Goal: Task Accomplishment & Management: Complete application form

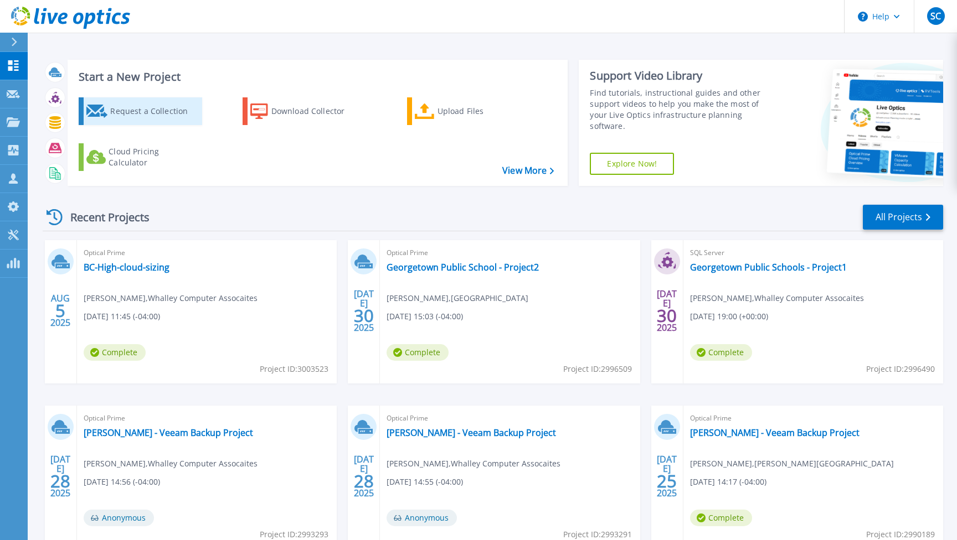
click at [132, 112] on div "Request a Collection" at bounding box center [154, 111] width 89 height 22
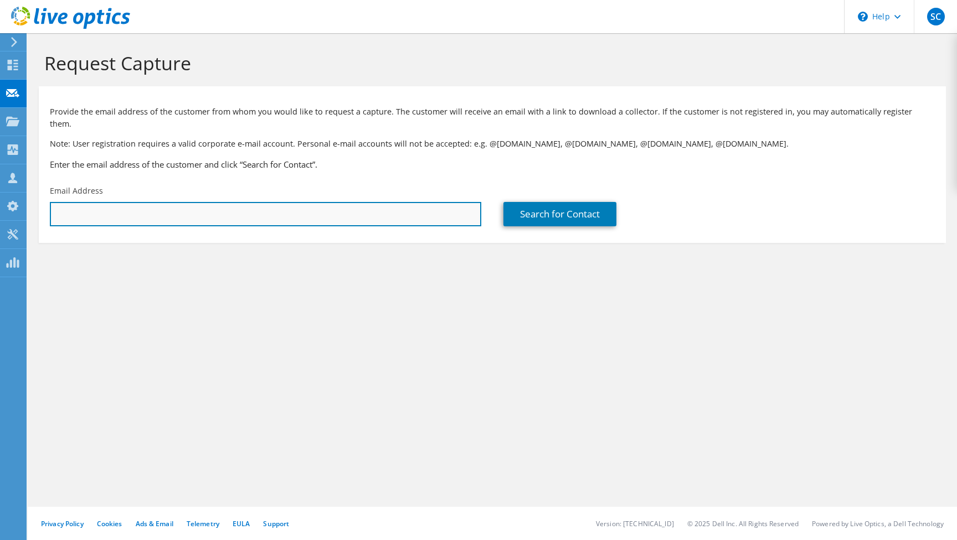
click at [83, 202] on input "text" at bounding box center [265, 214] width 431 height 24
paste input "[PERSON_NAME][EMAIL_ADDRESS][DOMAIN_NAME]"
type input "[PERSON_NAME][EMAIL_ADDRESS][DOMAIN_NAME]"
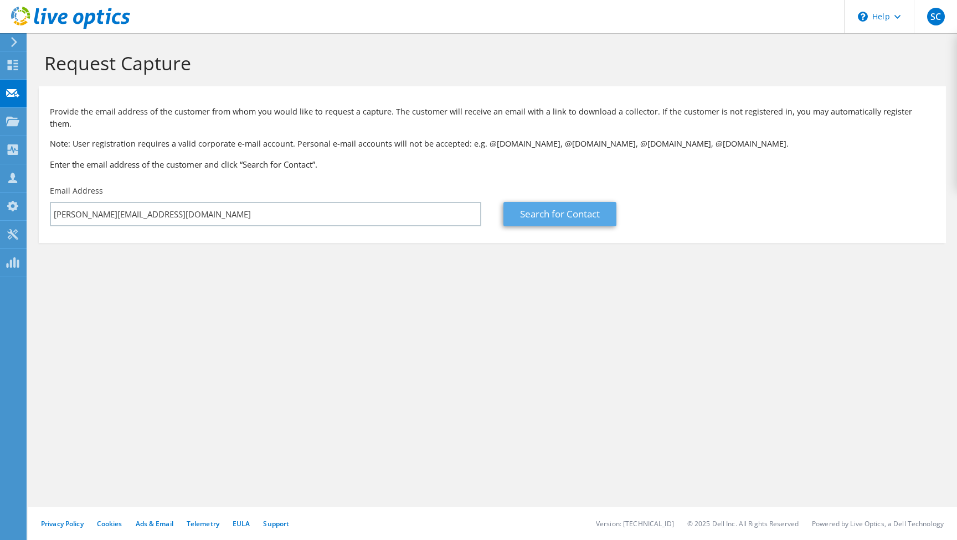
click at [570, 202] on link "Search for Contact" at bounding box center [559, 214] width 113 height 24
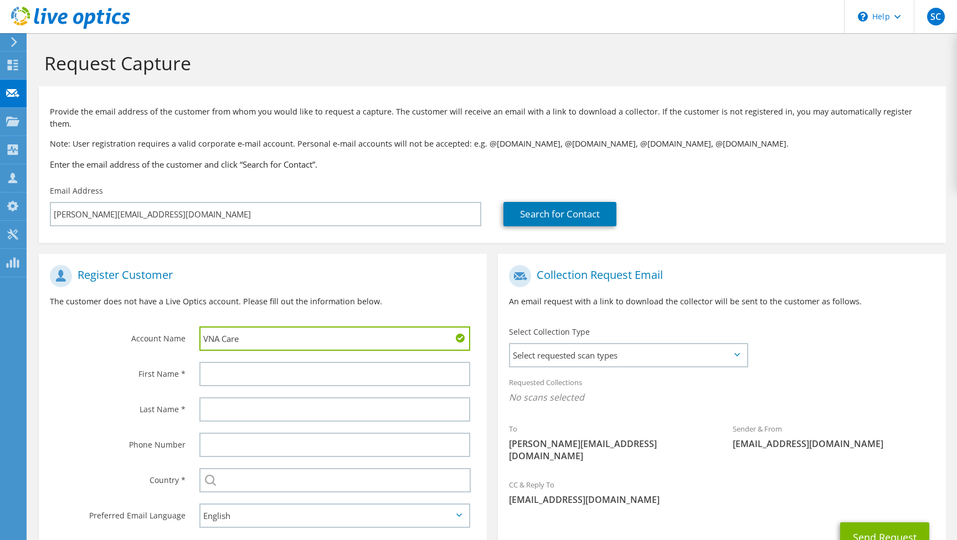
type input "VNA Care"
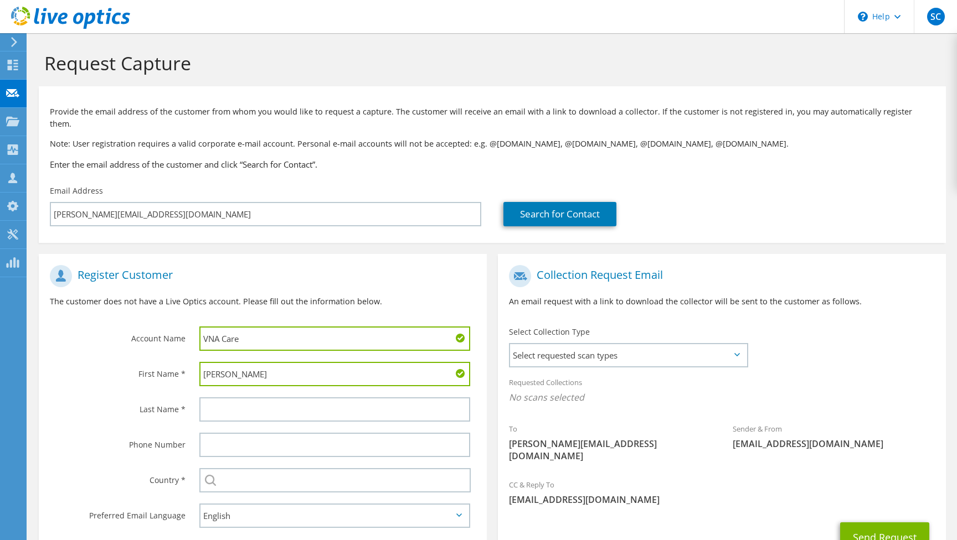
type input "[PERSON_NAME]"
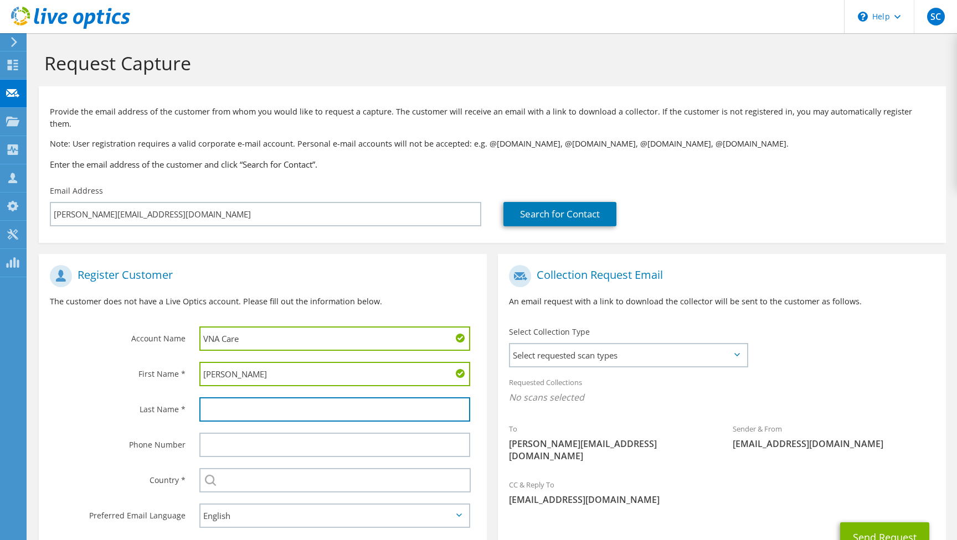
type input "v"
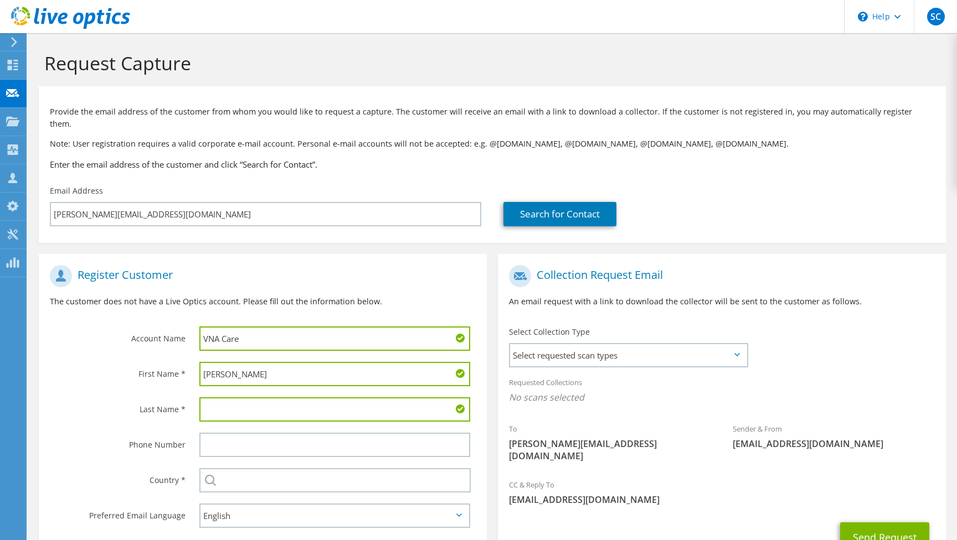
paste input "[PERSON_NAME][EMAIL_ADDRESS][DOMAIN_NAME]"
type input "Dupont"
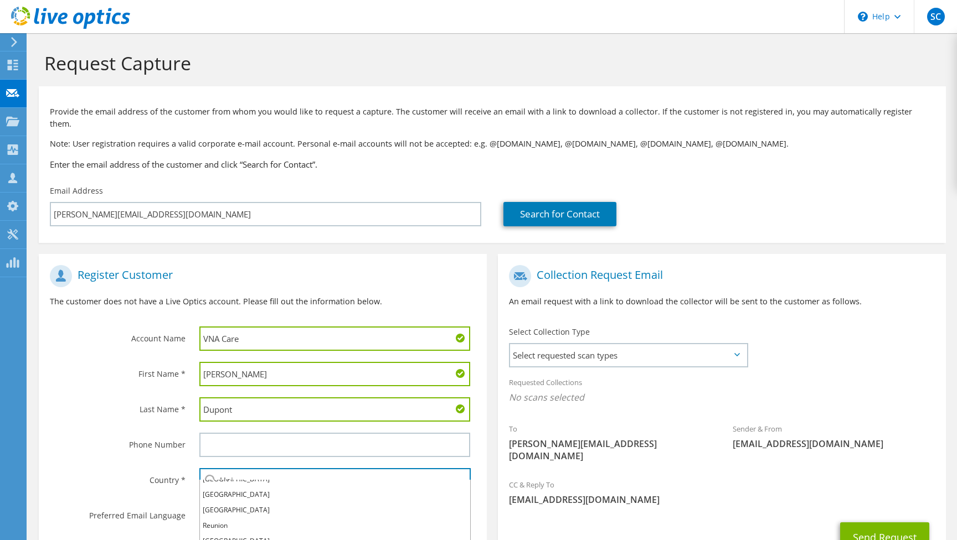
scroll to position [16, 0]
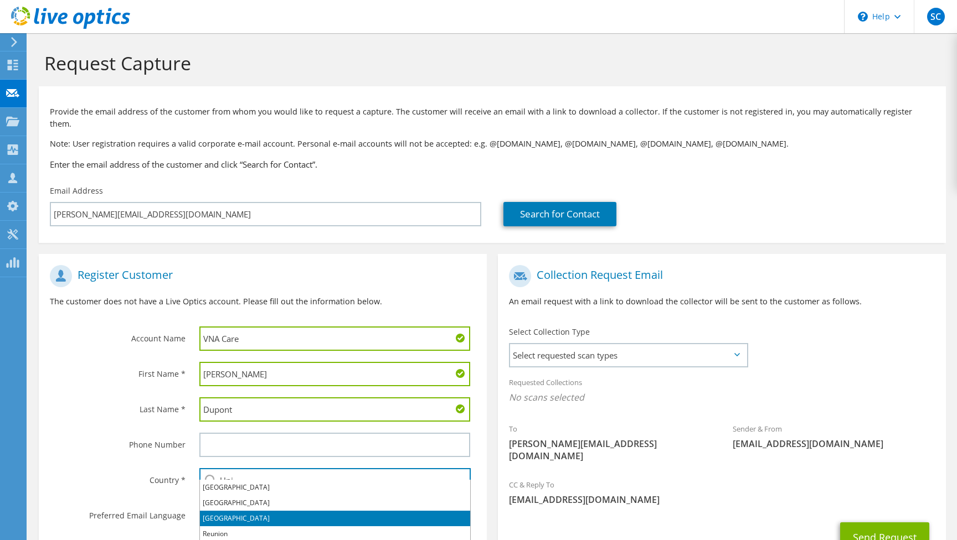
click at [255, 515] on li "[GEOGRAPHIC_DATA]" at bounding box center [335, 519] width 270 height 16
type input "[GEOGRAPHIC_DATA]"
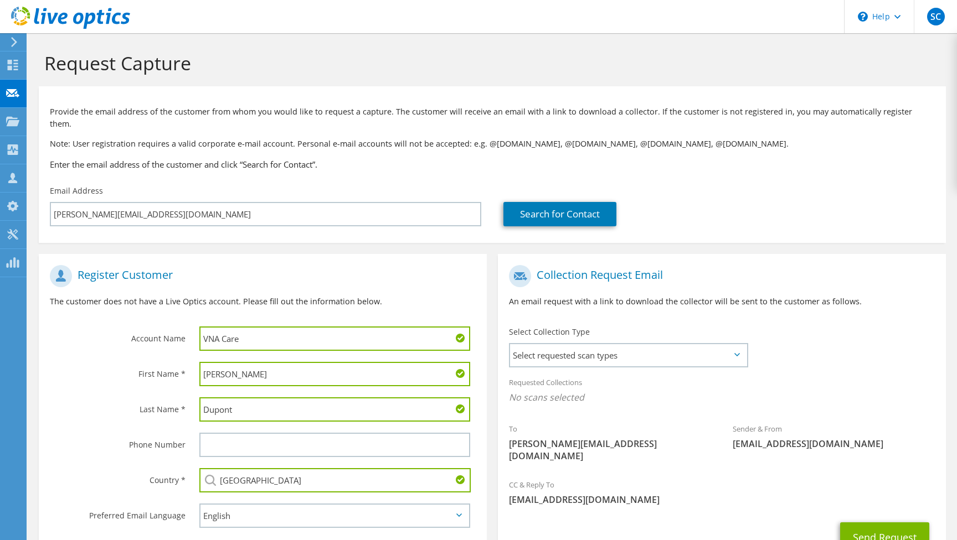
click at [123, 468] on label "Country *" at bounding box center [118, 477] width 136 height 18
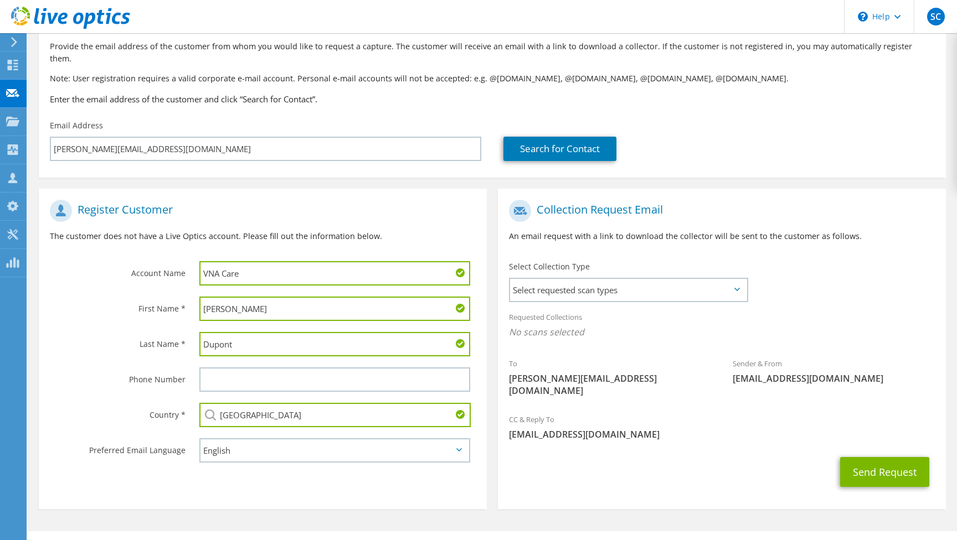
scroll to position [65, 0]
click at [596, 280] on span "Select requested scan types" at bounding box center [628, 291] width 237 height 22
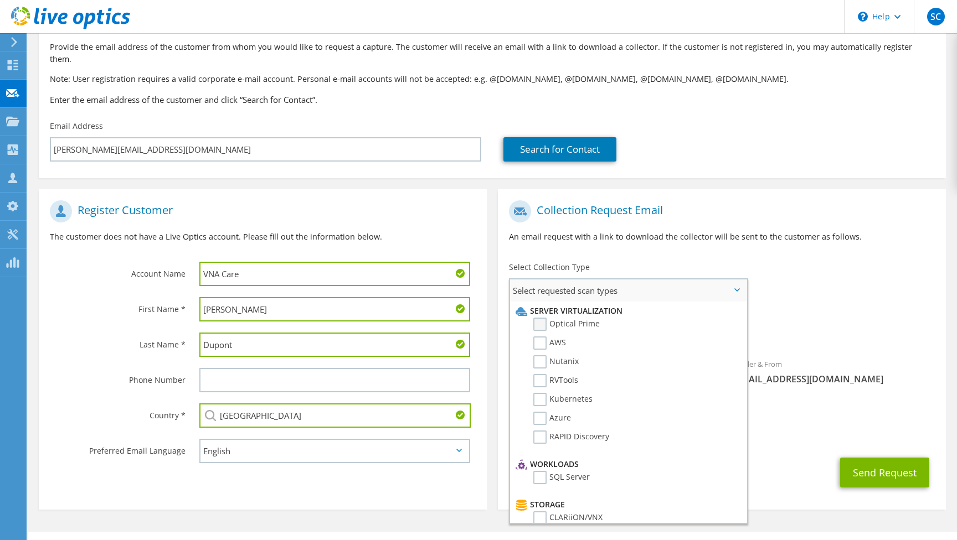
click at [542, 318] on label "Optical Prime" at bounding box center [566, 324] width 66 height 13
click at [0, 0] on input "Optical Prime" at bounding box center [0, 0] width 0 height 0
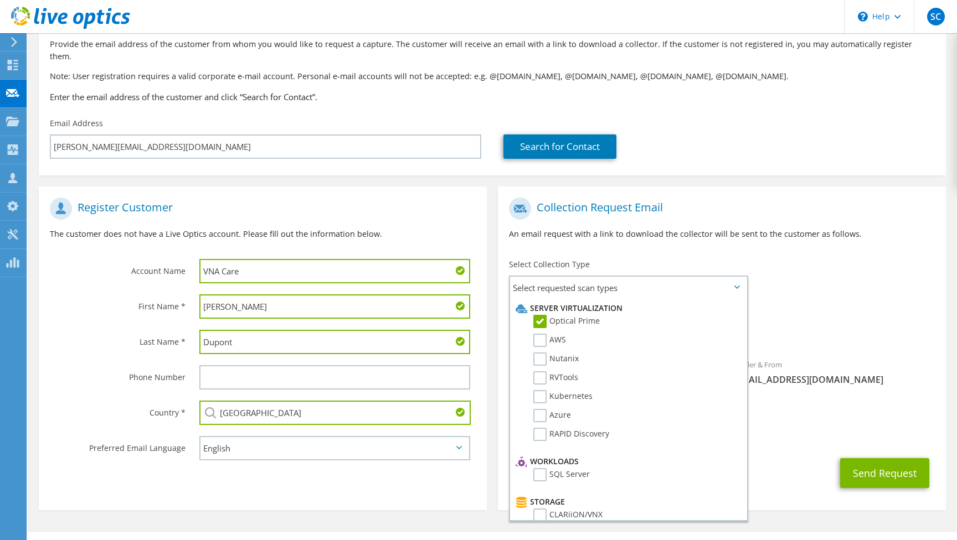
scroll to position [0, 0]
click at [714, 228] on p "An email request with a link to download the collector will be sent to the cust…" at bounding box center [722, 234] width 426 height 12
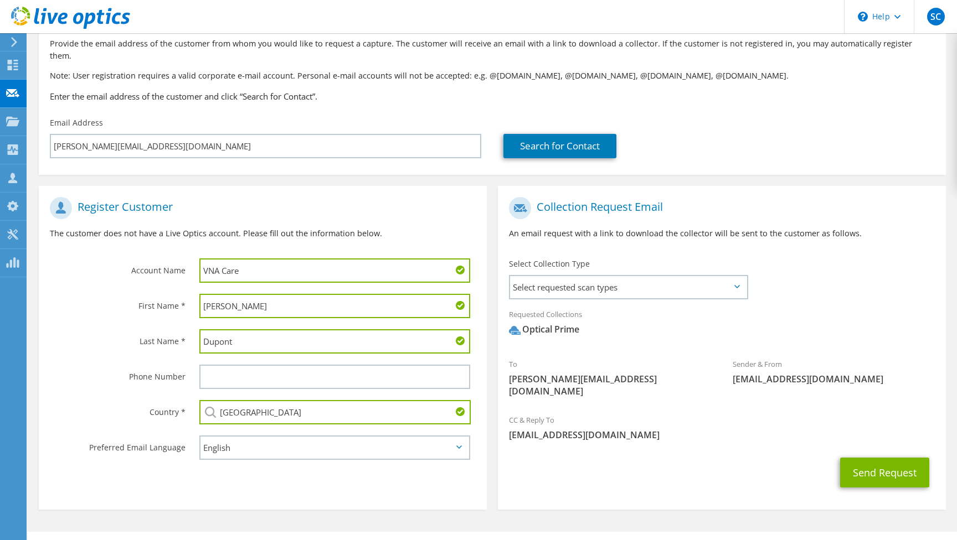
scroll to position [68, 0]
click at [865, 458] on button "Send Request" at bounding box center [884, 473] width 89 height 30
